Goal: Task Accomplishment & Management: Complete application form

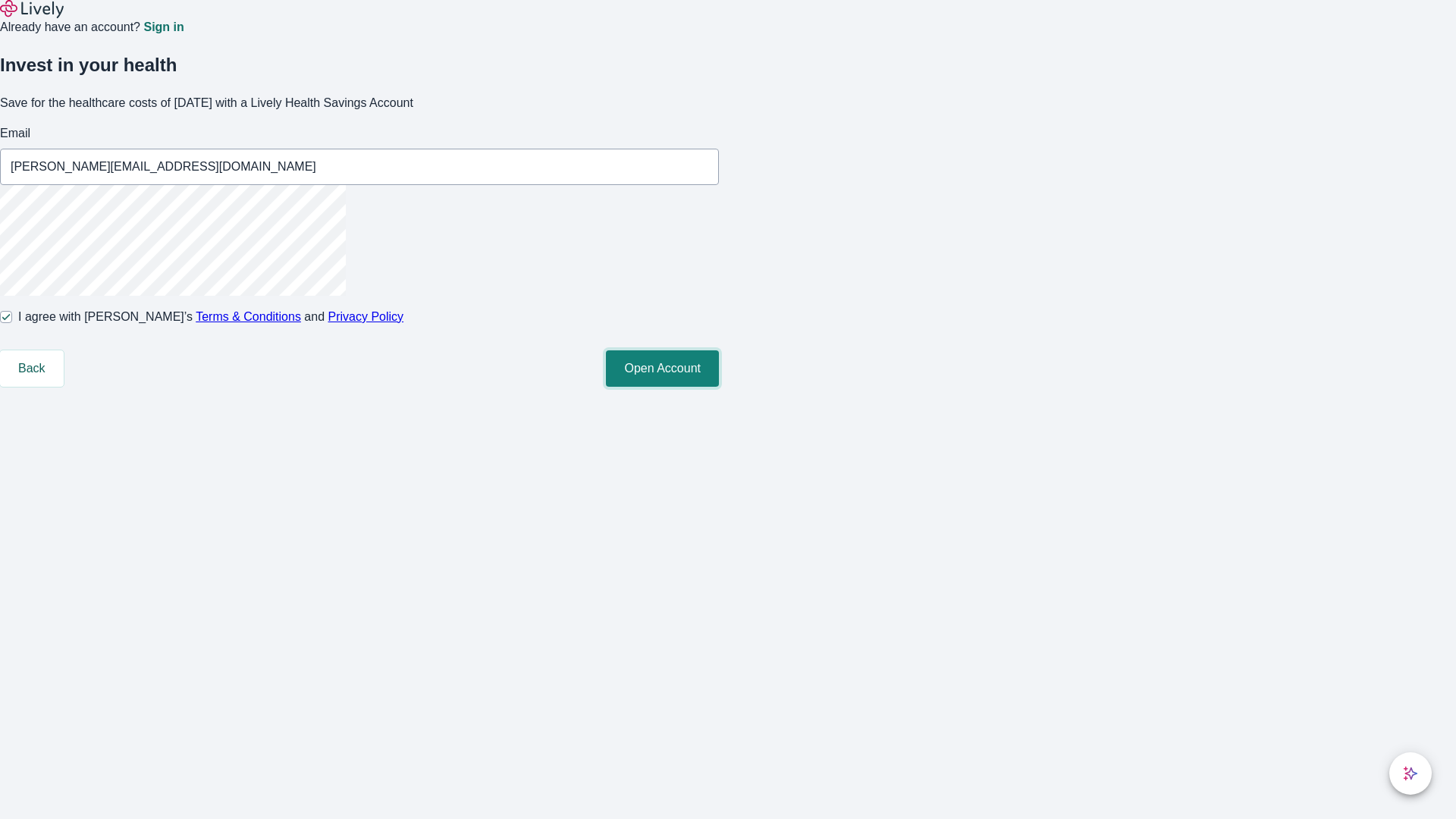
click at [719, 387] on button "Open Account" at bounding box center [661, 369] width 113 height 36
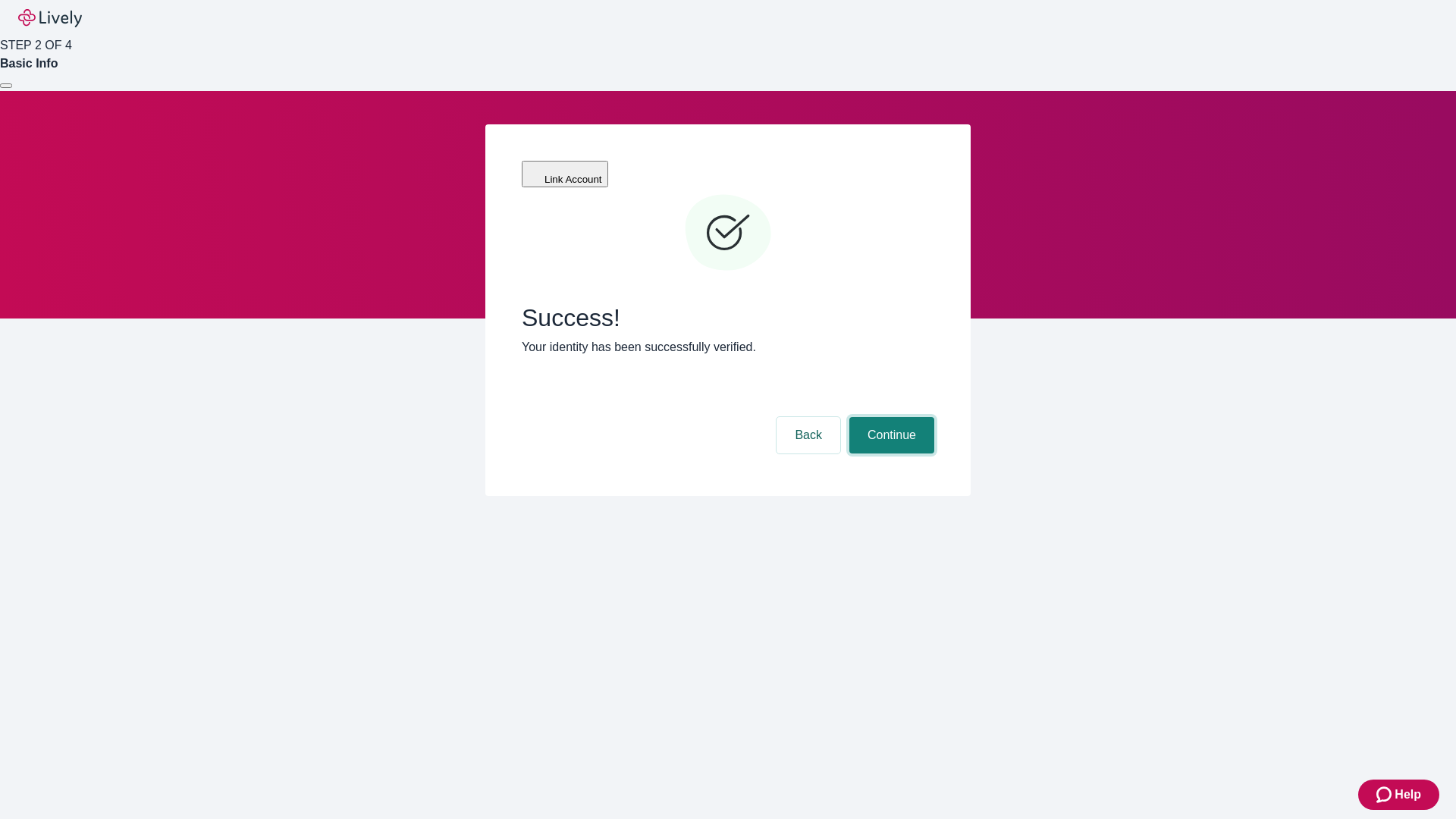
click at [889, 417] on button "Continue" at bounding box center [891, 435] width 85 height 36
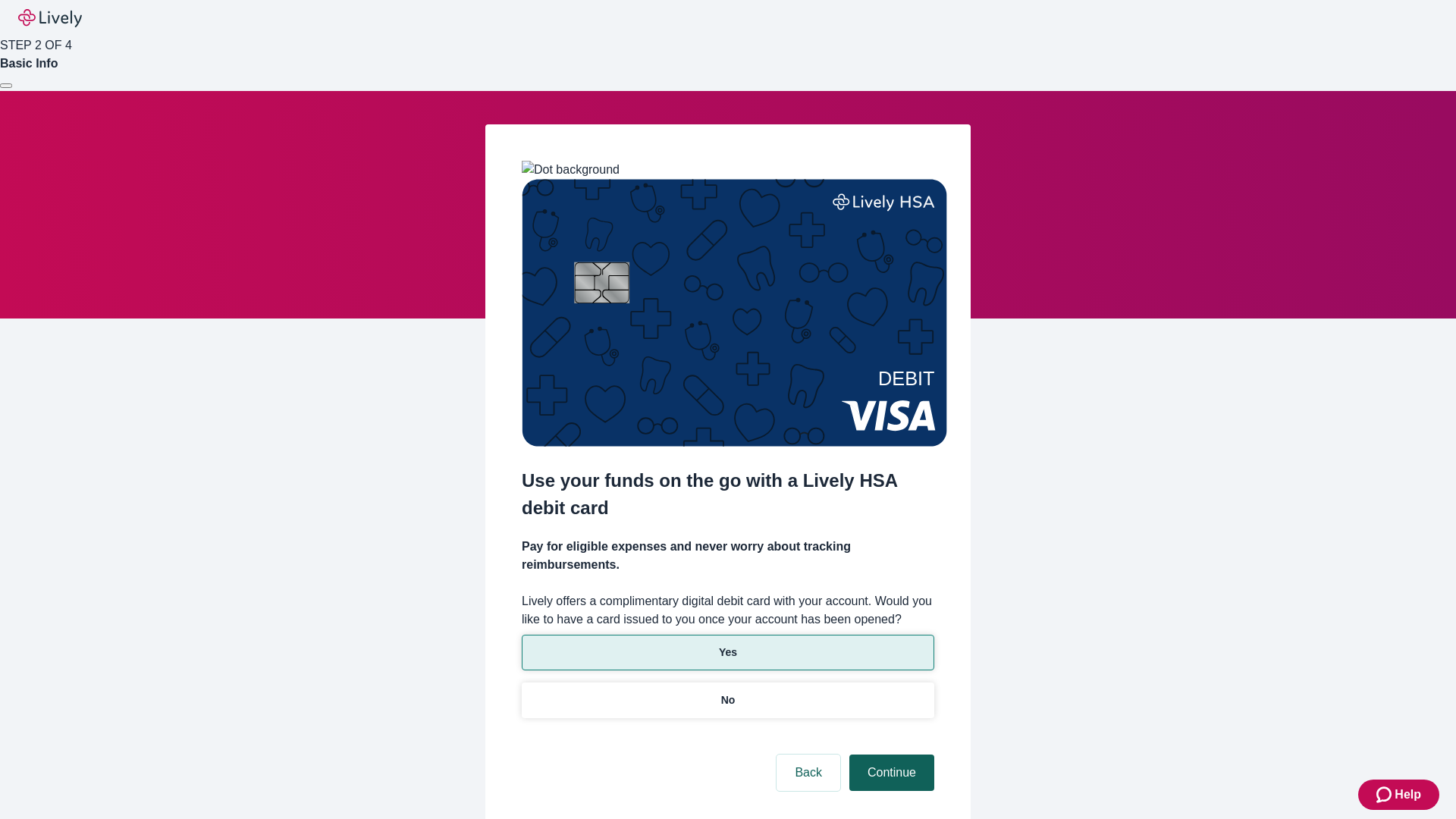
click at [727, 644] on p "Yes" at bounding box center [728, 652] width 18 height 16
click at [889, 754] on button "Continue" at bounding box center [891, 772] width 85 height 36
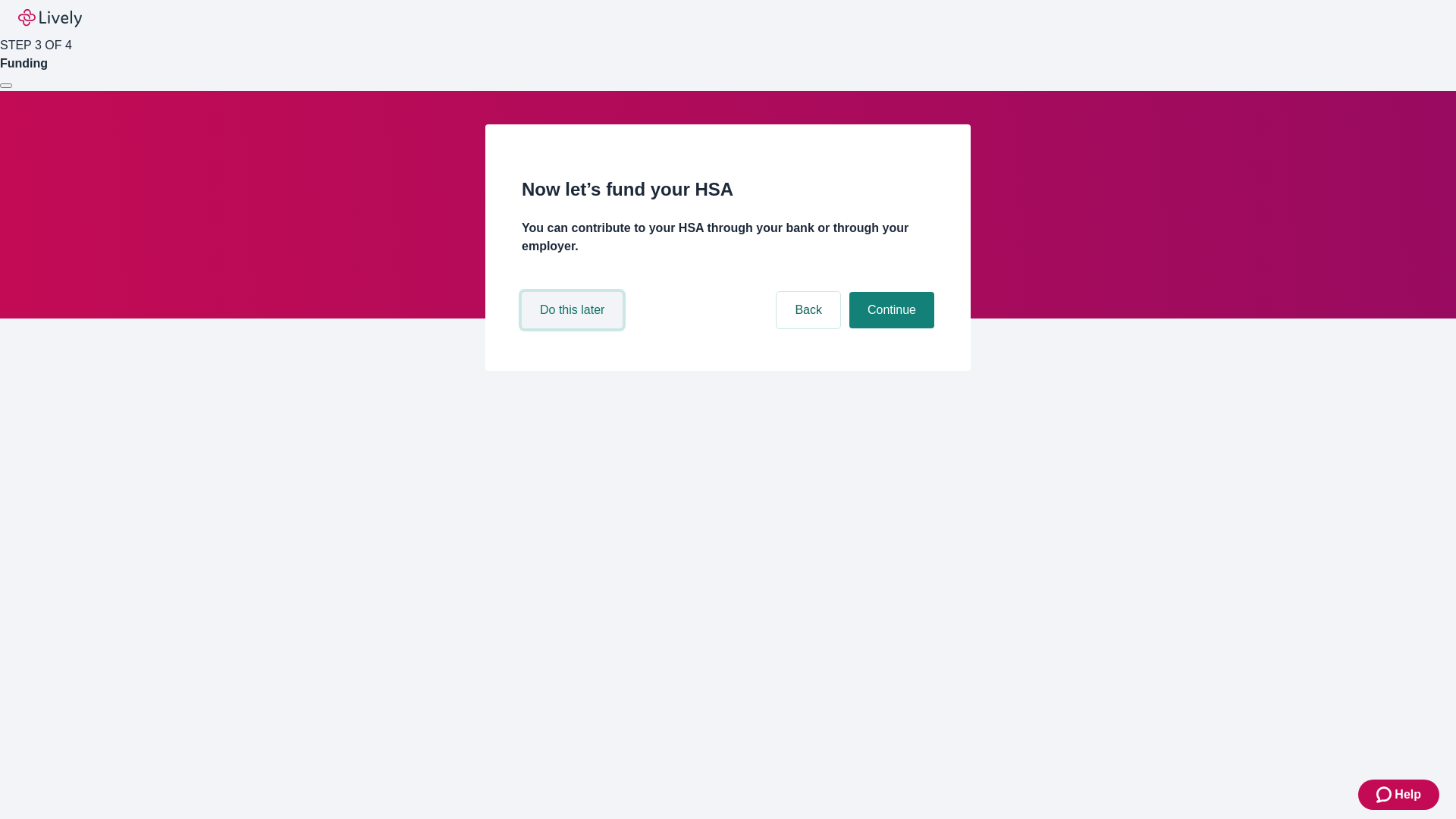
click at [574, 328] on button "Do this later" at bounding box center [572, 310] width 101 height 36
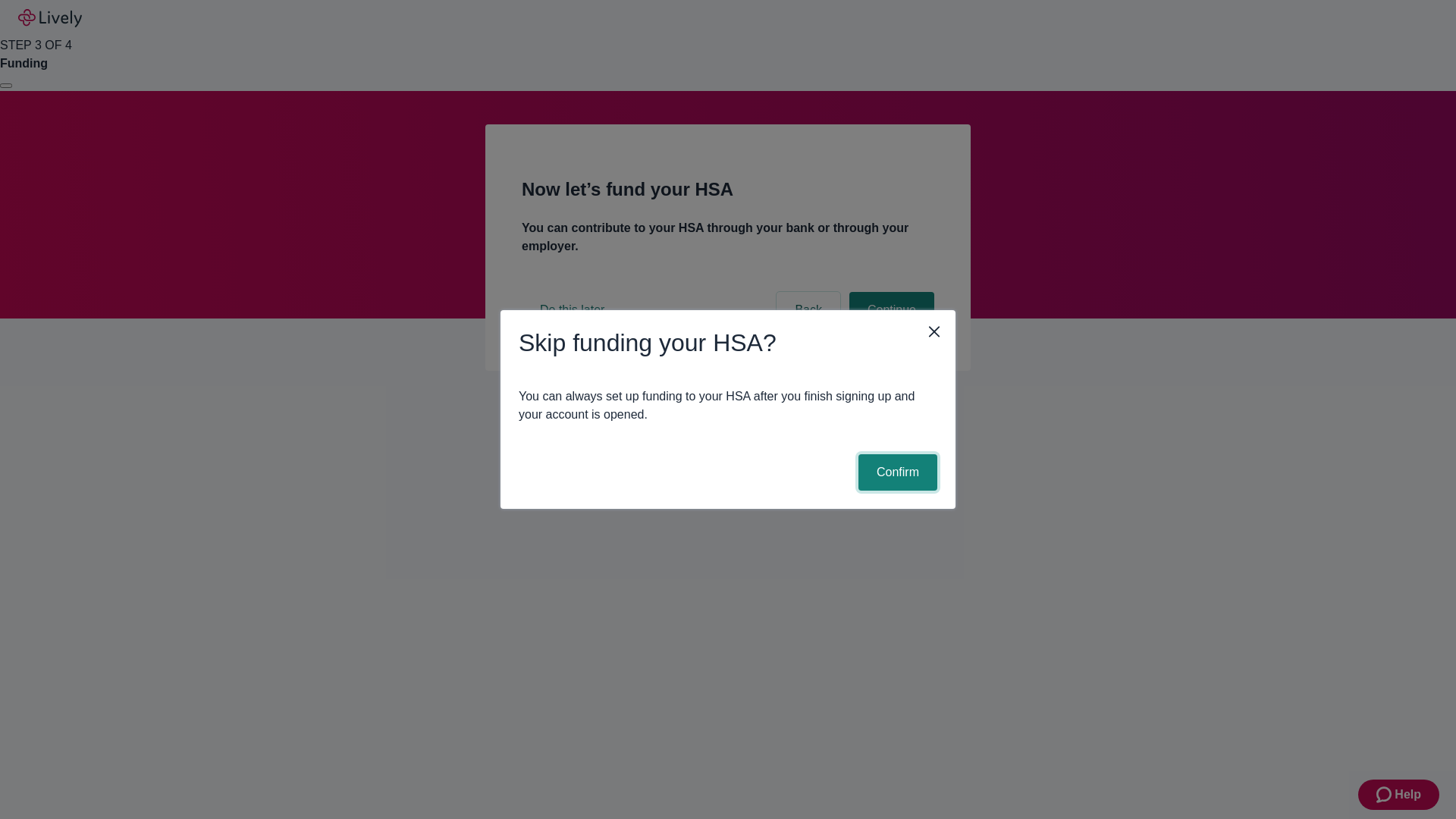
click at [896, 472] on button "Confirm" at bounding box center [898, 472] width 79 height 36
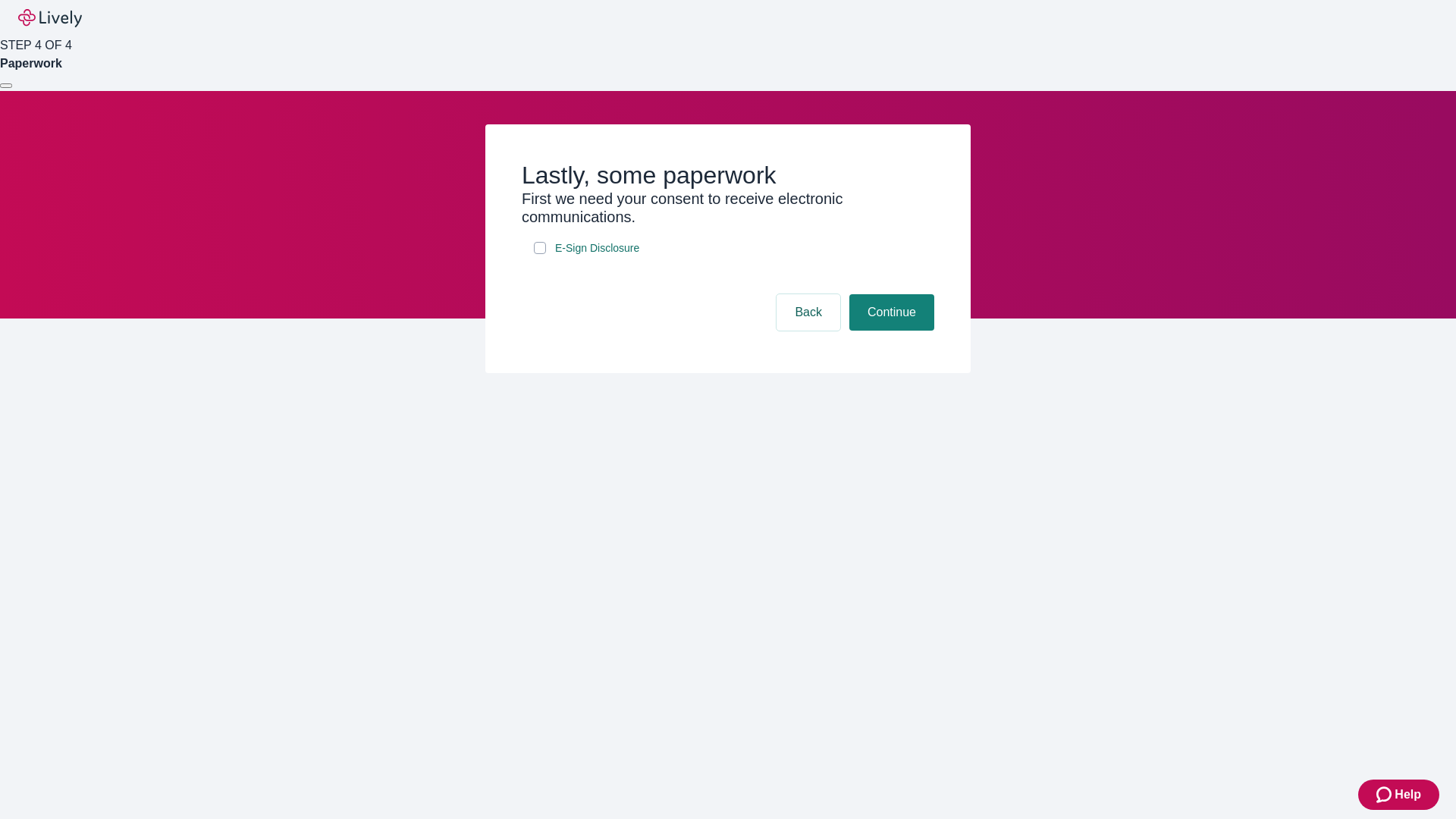
click at [540, 254] on input "E-Sign Disclosure" at bounding box center [539, 247] width 12 height 12
checkbox input "true"
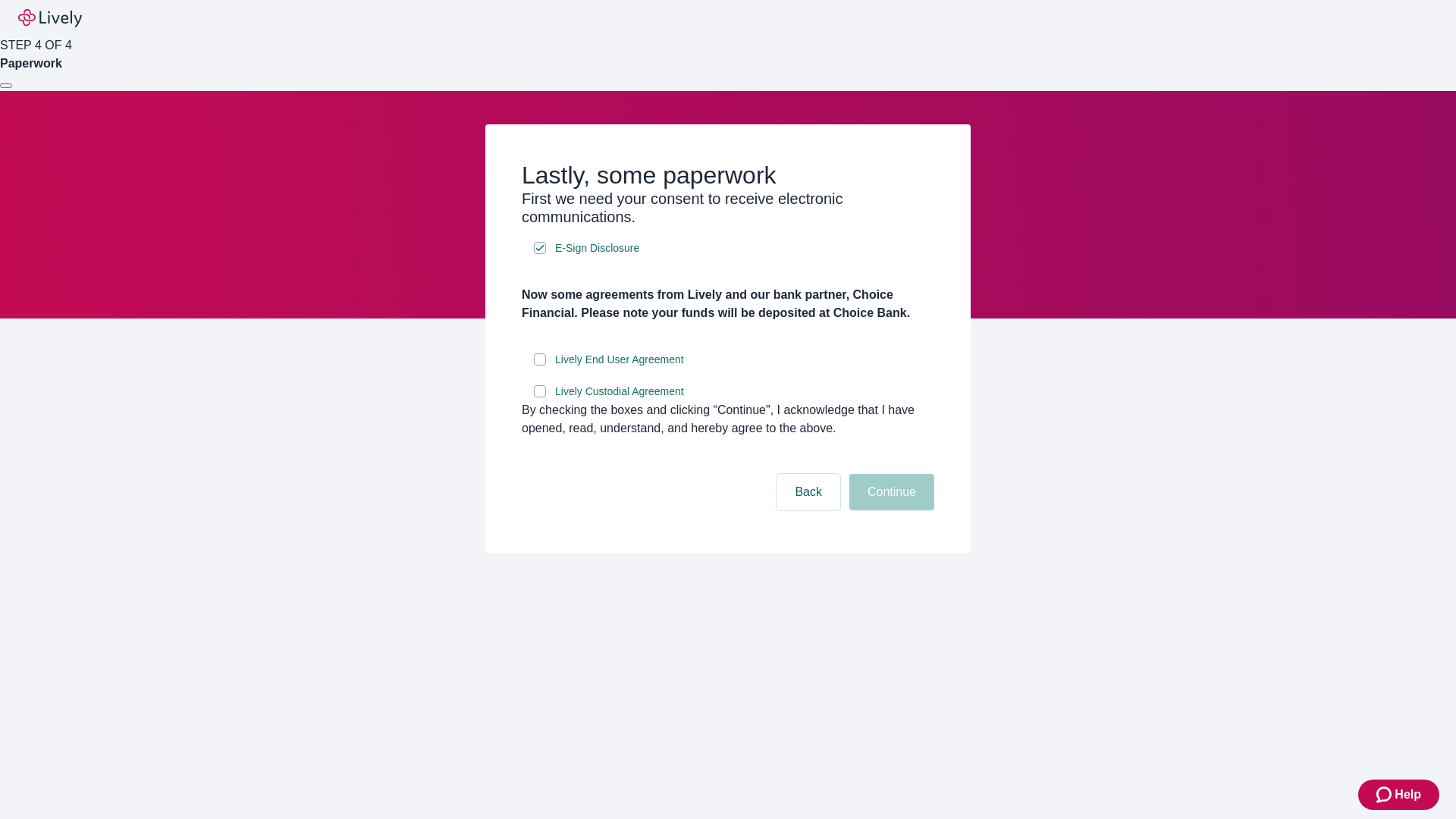
click at [540, 366] on input "Lively End User Agreement" at bounding box center [539, 359] width 12 height 12
checkbox input "true"
click at [540, 397] on input "Lively Custodial Agreement" at bounding box center [539, 390] width 12 height 12
checkbox input "true"
click at [889, 510] on button "Continue" at bounding box center [891, 492] width 85 height 36
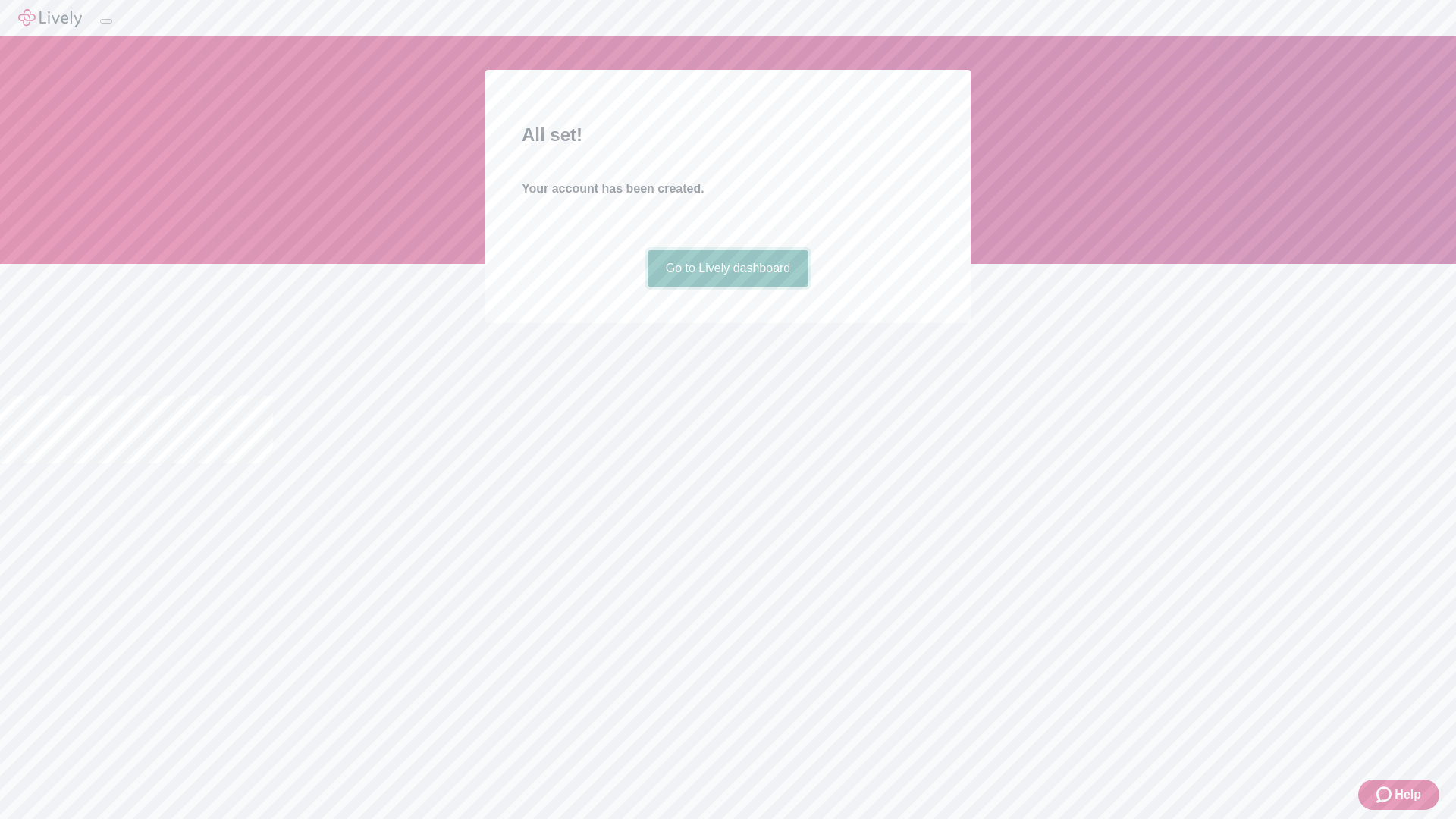
click at [727, 287] on link "Go to Lively dashboard" at bounding box center [728, 268] width 161 height 36
